Goal: Complete application form: Complete application form

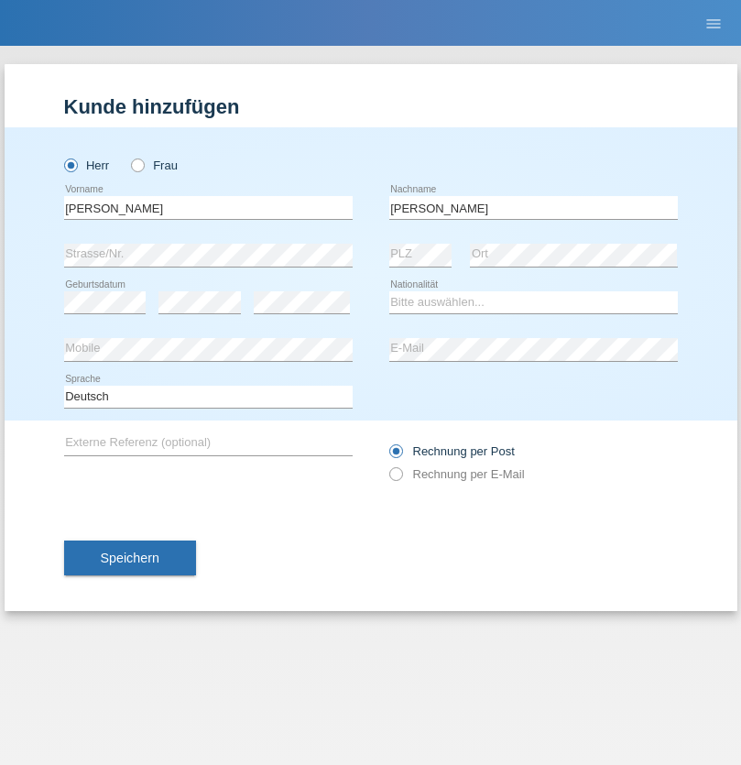
type input "[PERSON_NAME]"
select select "DE"
select select "C"
select select "21"
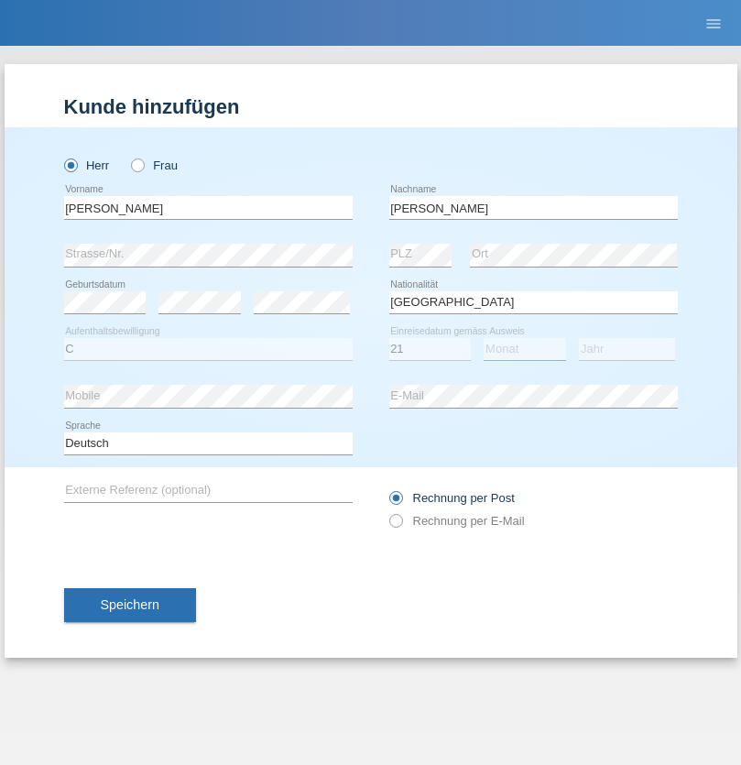
select select "12"
select select "2020"
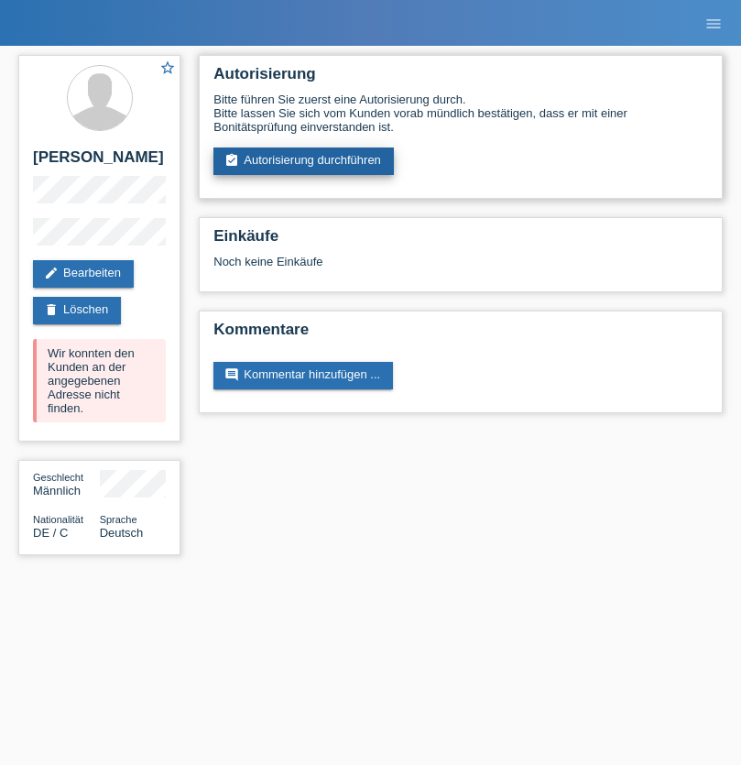
click at [304, 161] on link "assignment_turned_in Autorisierung durchführen" at bounding box center [303, 160] width 180 height 27
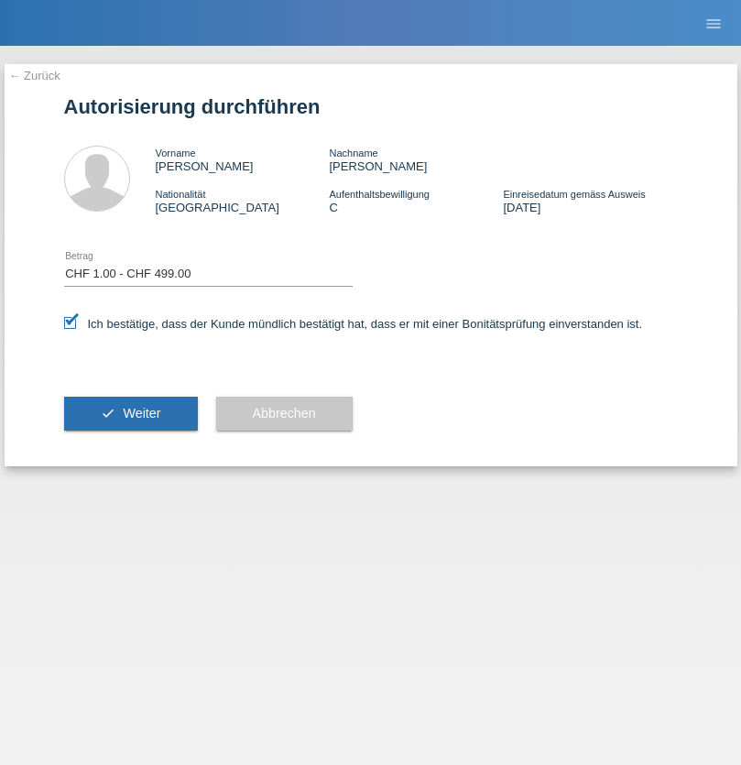
select select "1"
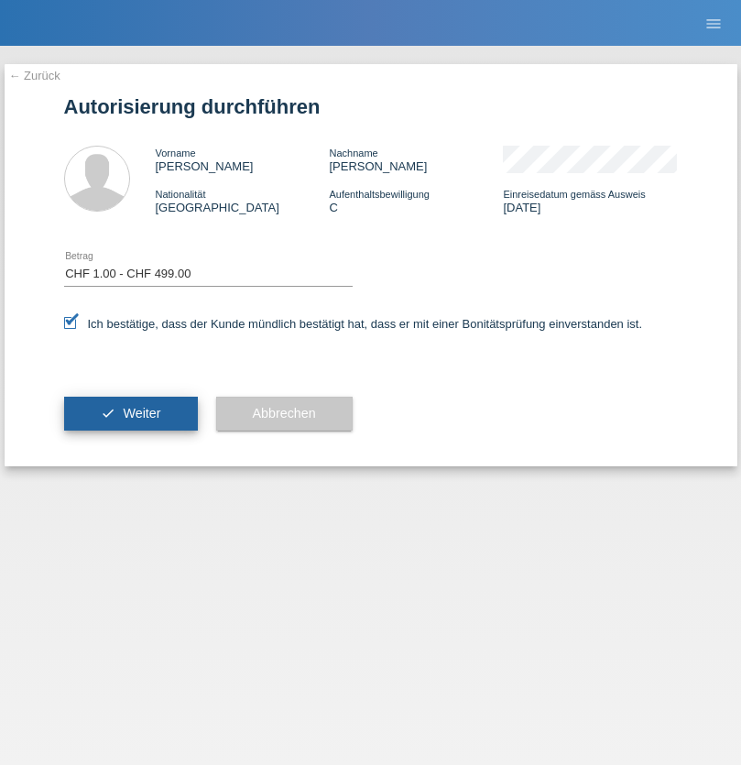
click at [130, 413] on span "Weiter" at bounding box center [142, 413] width 38 height 15
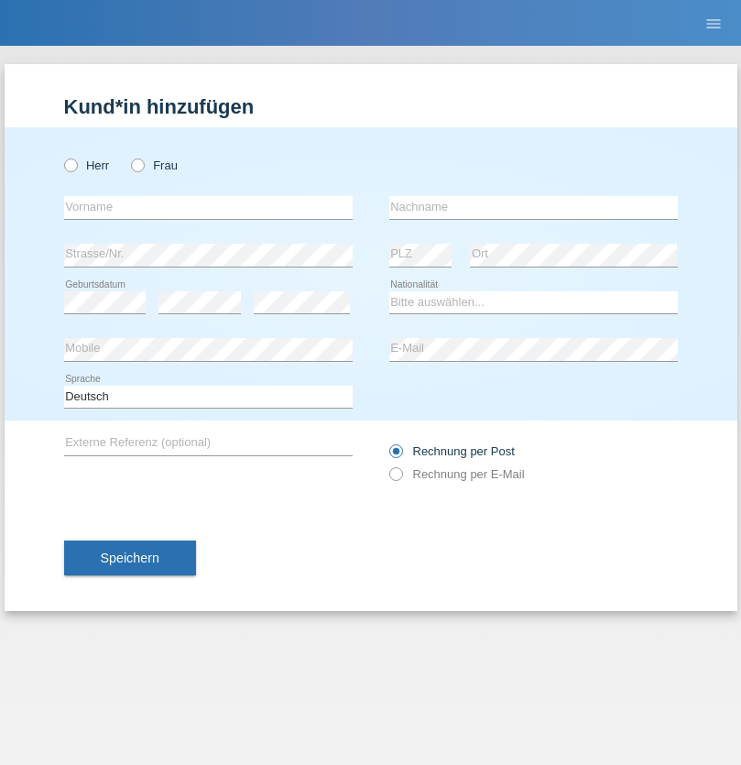
radio input "true"
click at [208, 207] on input "text" at bounding box center [208, 207] width 289 height 23
type input "Berkant"
click at [533, 207] on input "text" at bounding box center [533, 207] width 289 height 23
type input "Ulus"
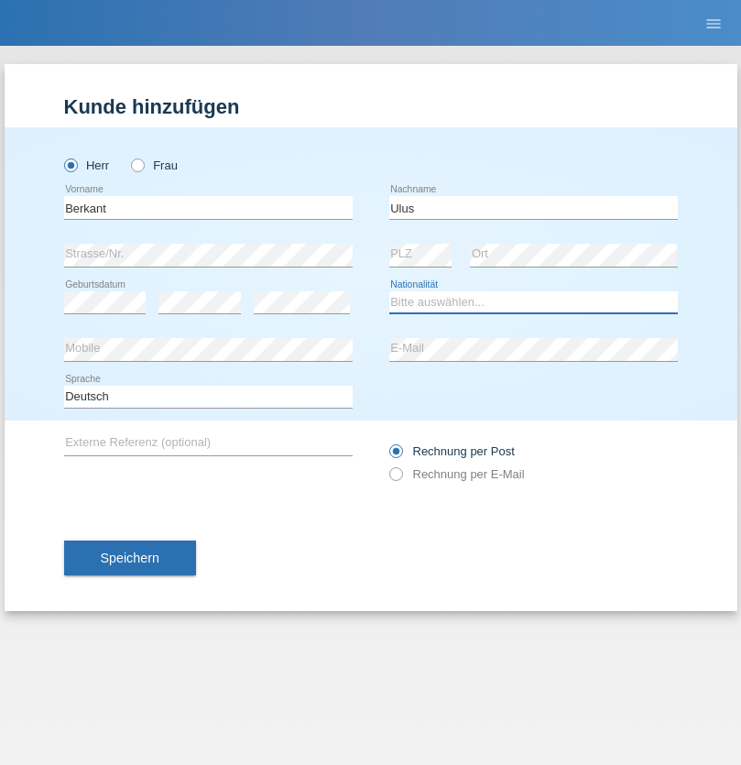
select select "DE"
select select "C"
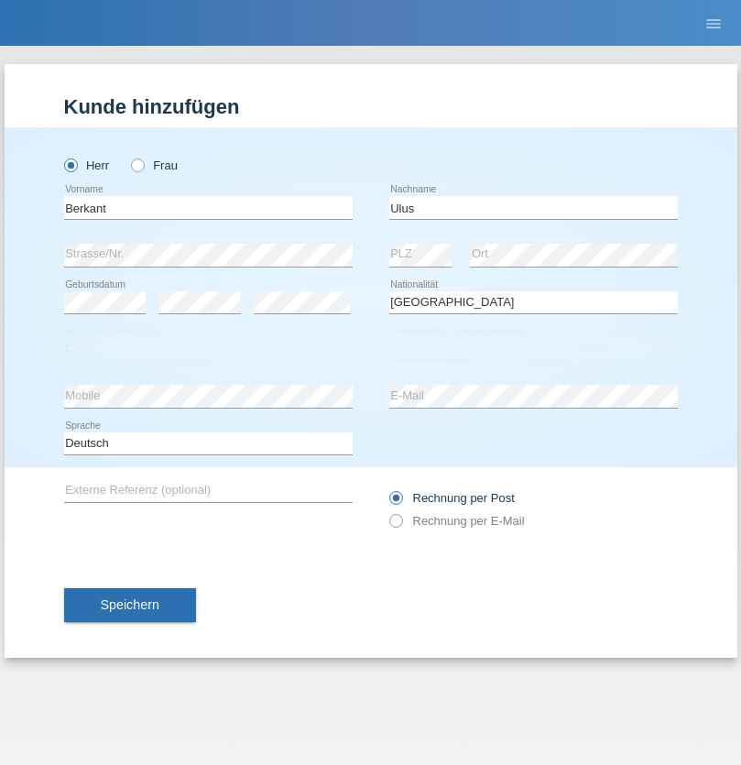
select select "30"
select select "05"
select select "2021"
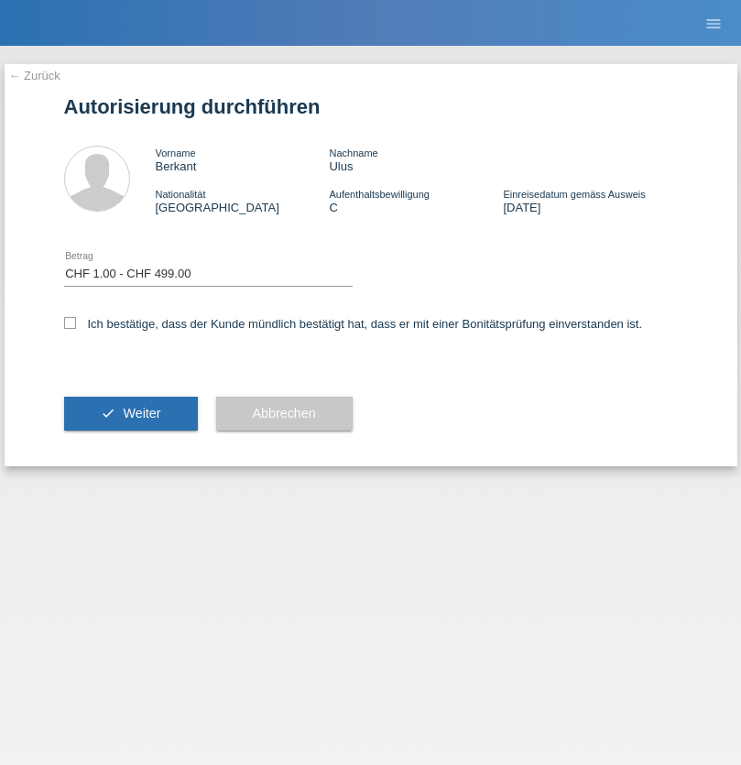
select select "1"
checkbox input "true"
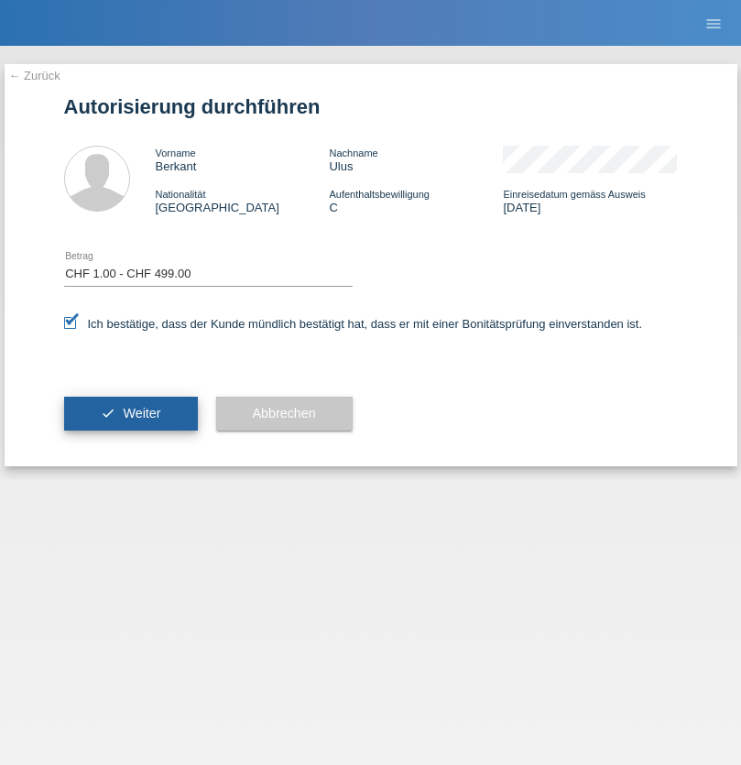
click at [130, 413] on span "Weiter" at bounding box center [142, 413] width 38 height 15
